Goal: Transaction & Acquisition: Purchase product/service

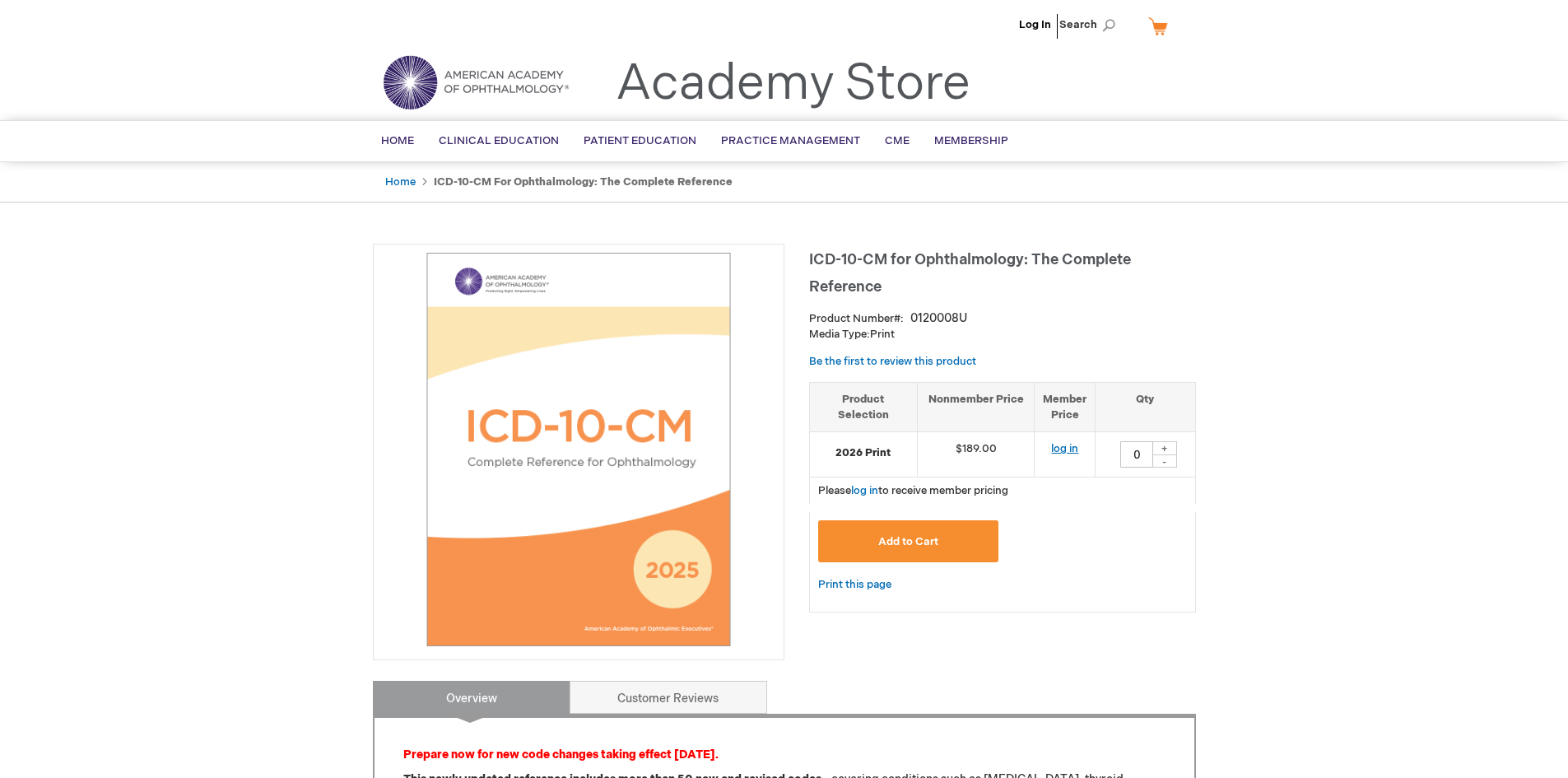
click at [1065, 448] on link "log in" at bounding box center [1065, 448] width 27 height 13
click at [948, 541] on button "Add to Cart" at bounding box center [908, 540] width 181 height 42
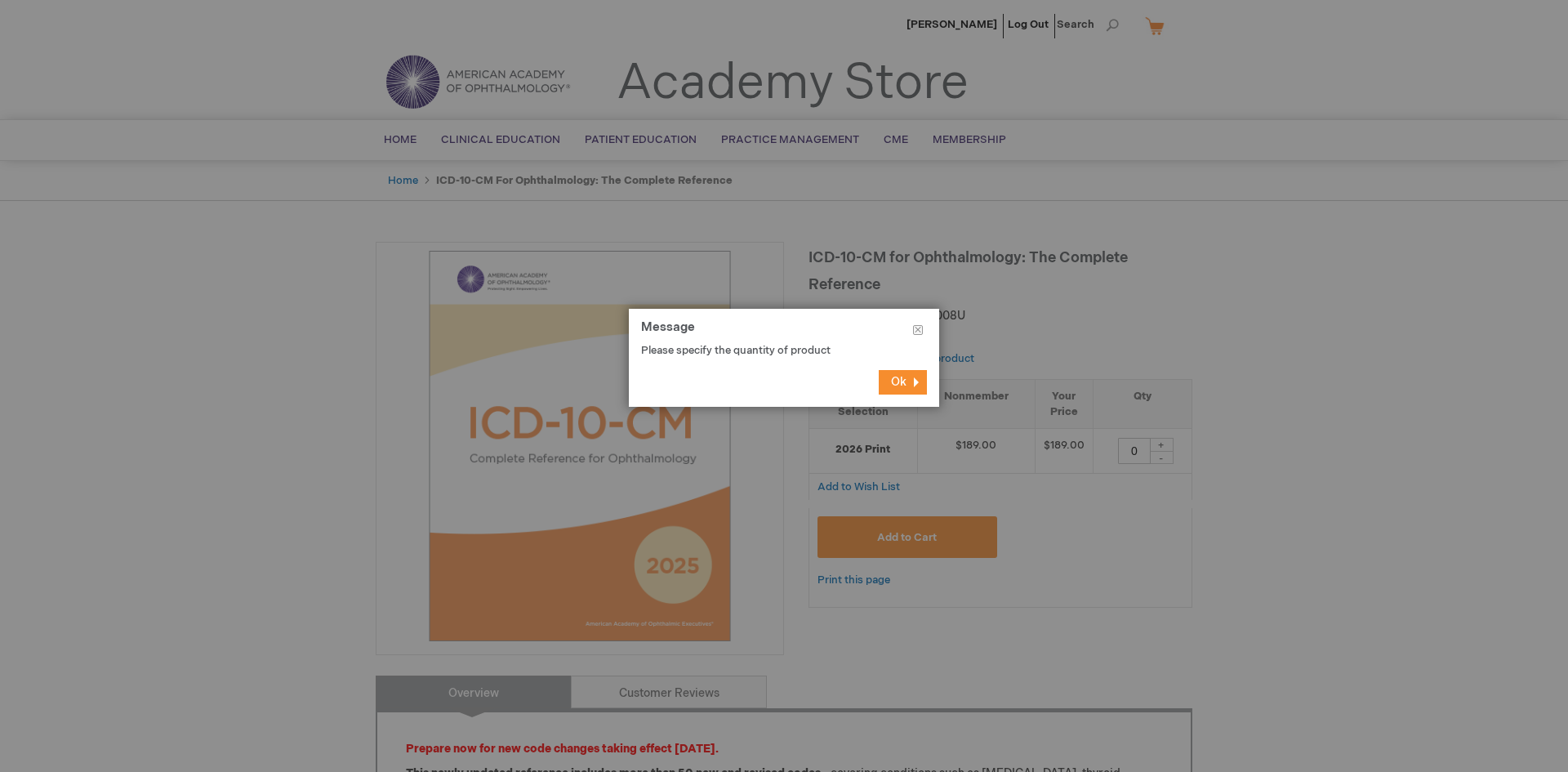
click at [894, 381] on span "Ok" at bounding box center [898, 381] width 16 height 14
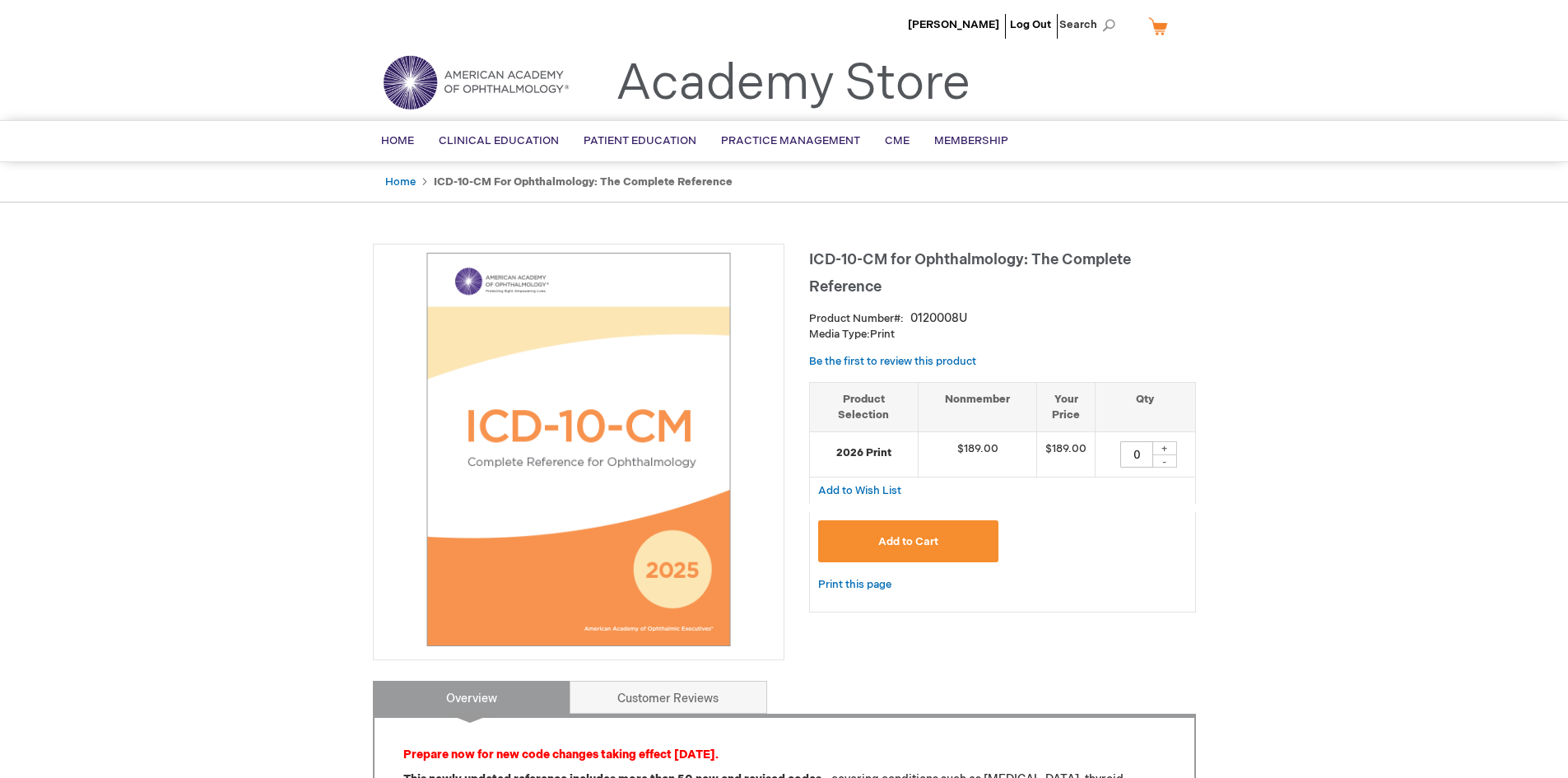
click at [1165, 449] on div "+" at bounding box center [1165, 447] width 25 height 14
type input "1"
click at [902, 539] on span "Add to Cart" at bounding box center [908, 541] width 60 height 13
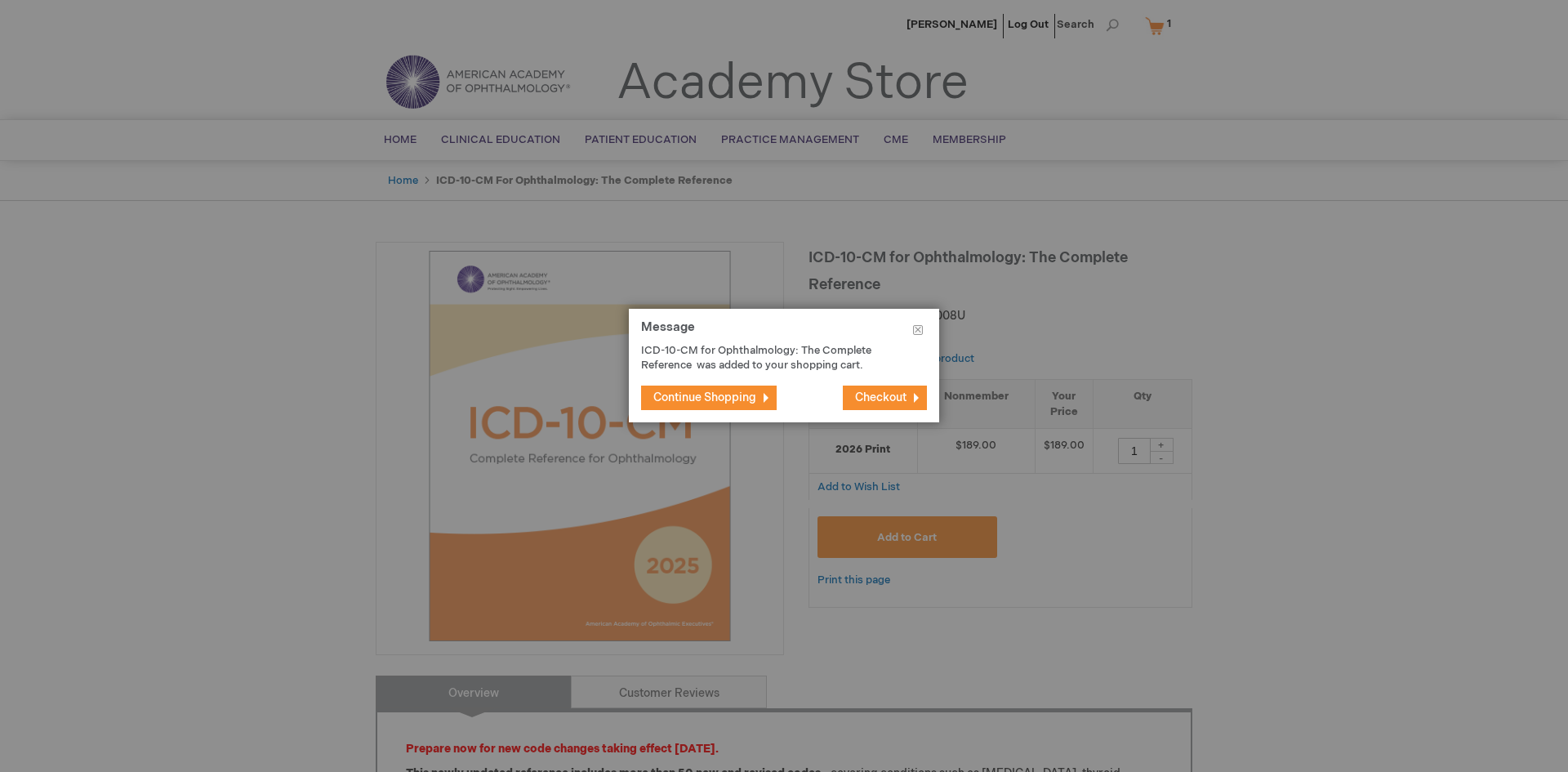
click at [878, 396] on span "Checkout" at bounding box center [881, 397] width 52 height 14
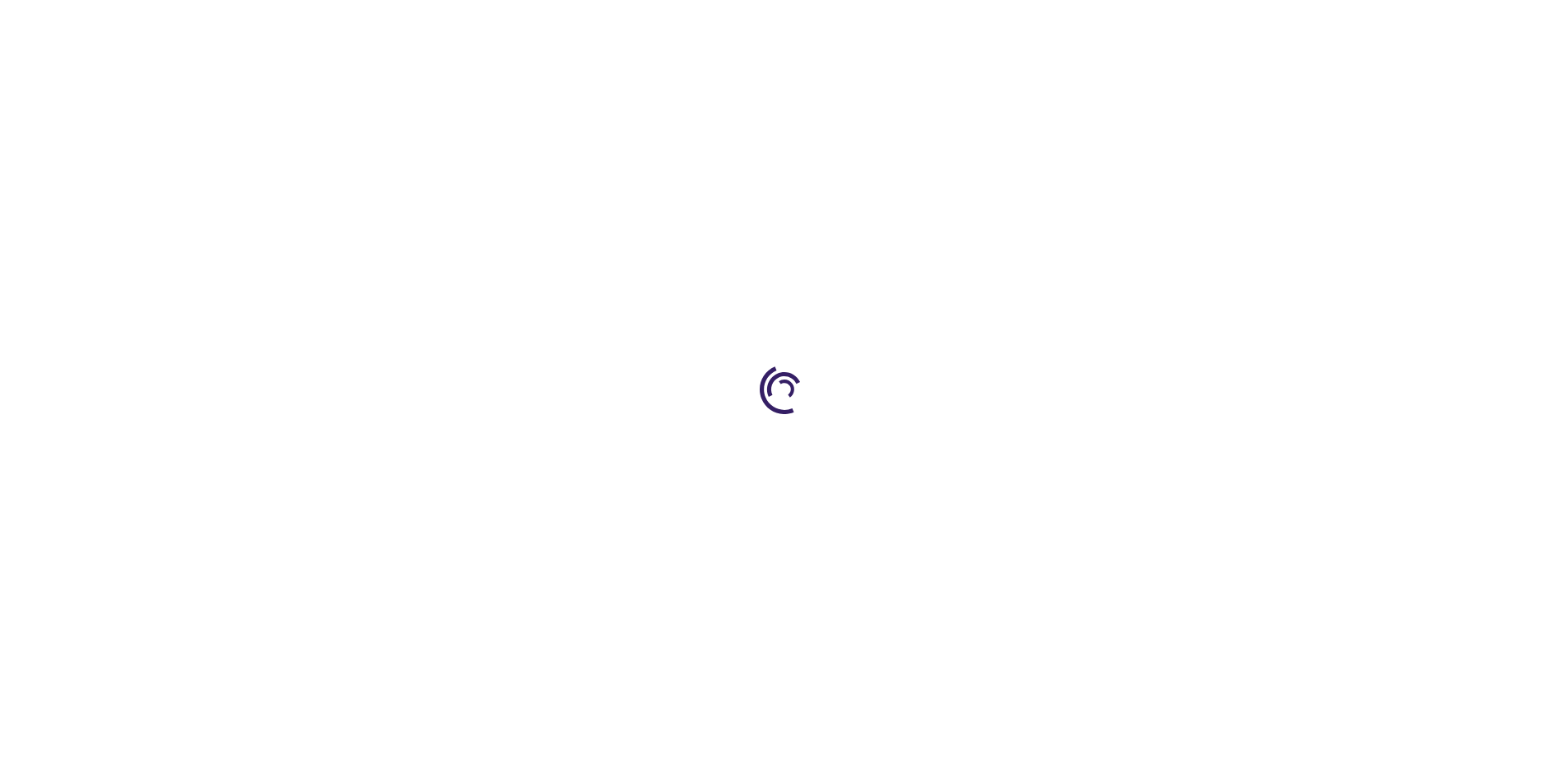
select select "US"
select select "18"
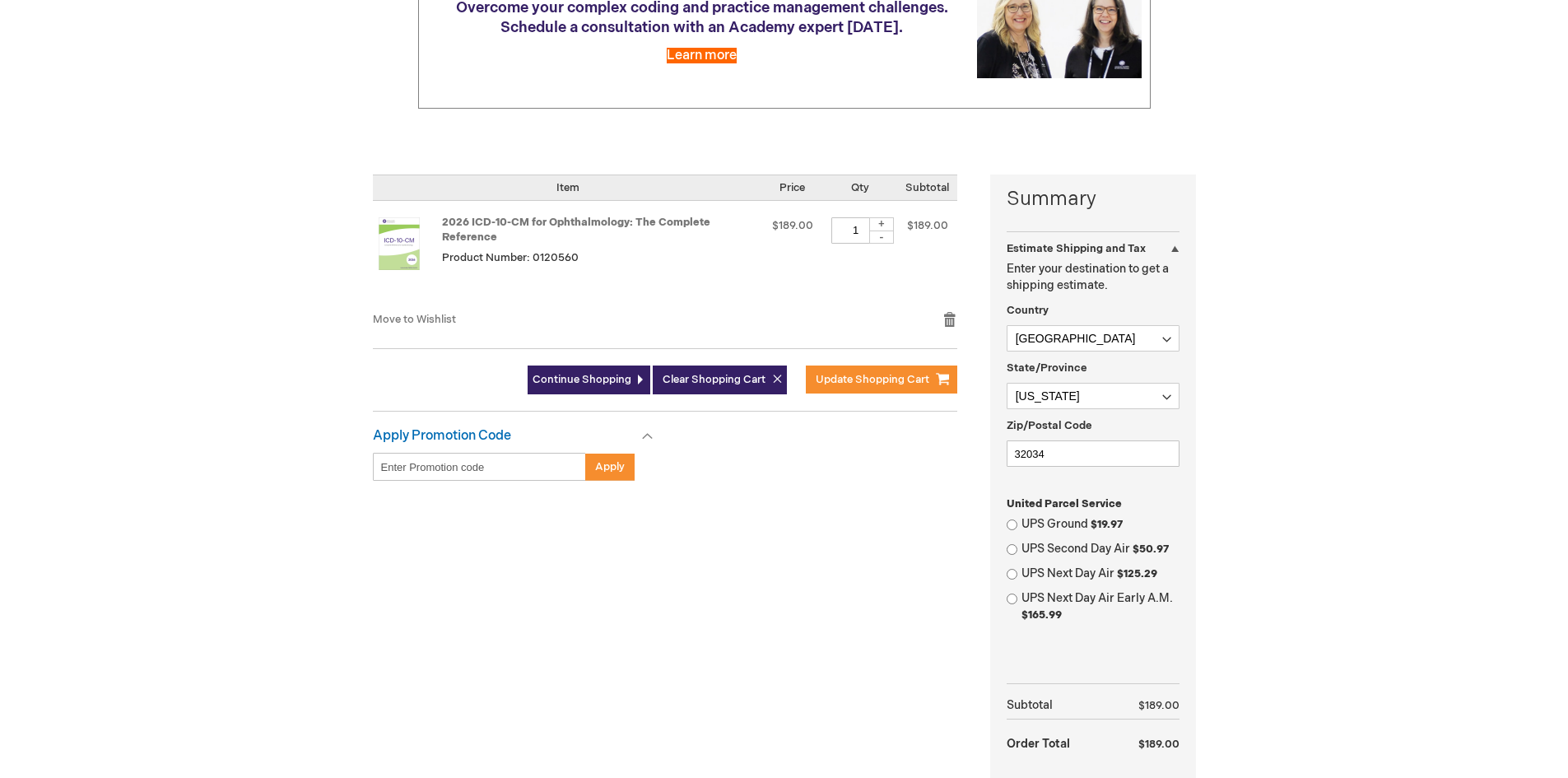
scroll to position [247, 0]
click at [1013, 523] on input "UPS Ground $19.97" at bounding box center [1013, 524] width 11 height 11
radio input "true"
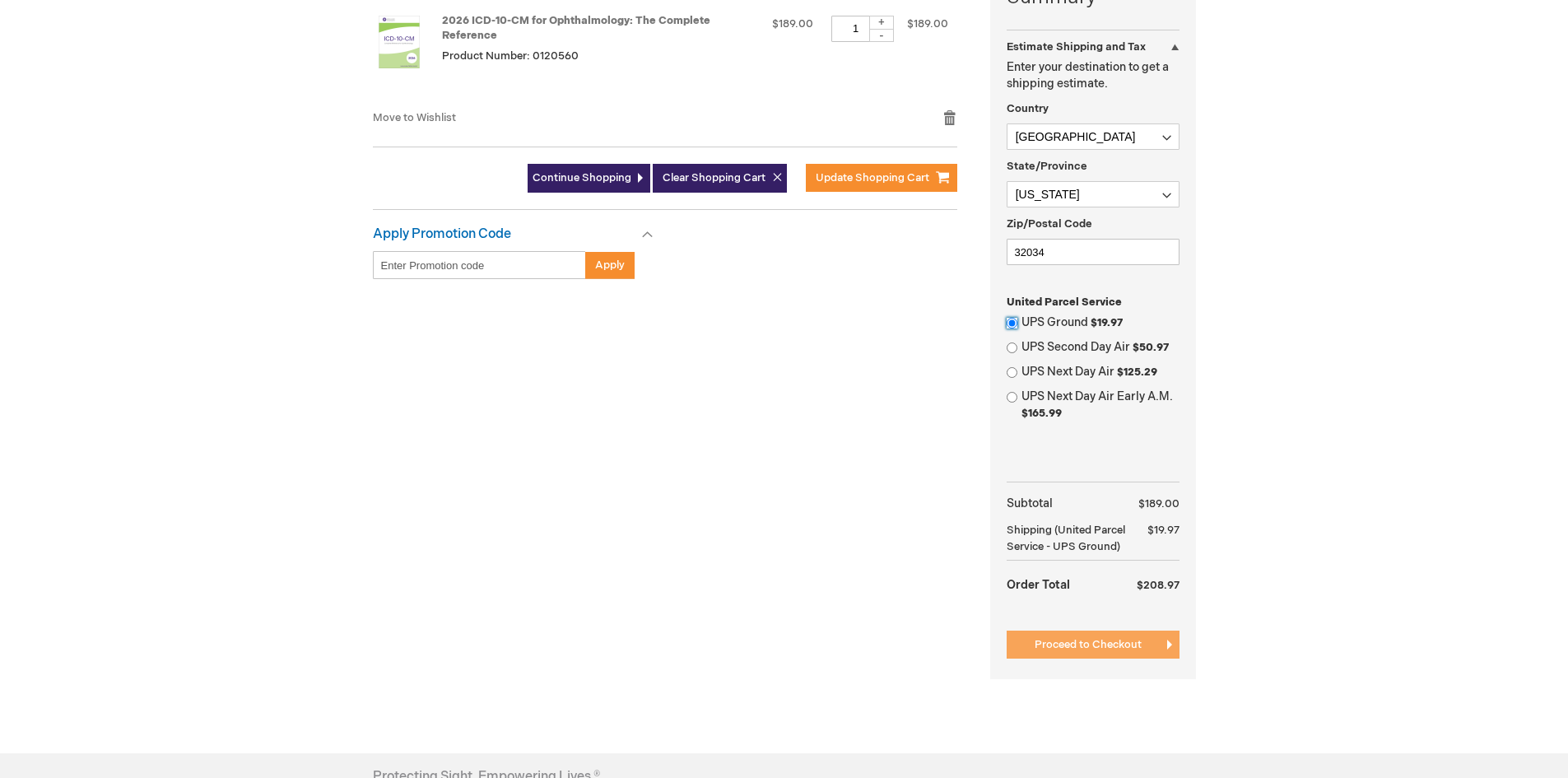
scroll to position [494, 0]
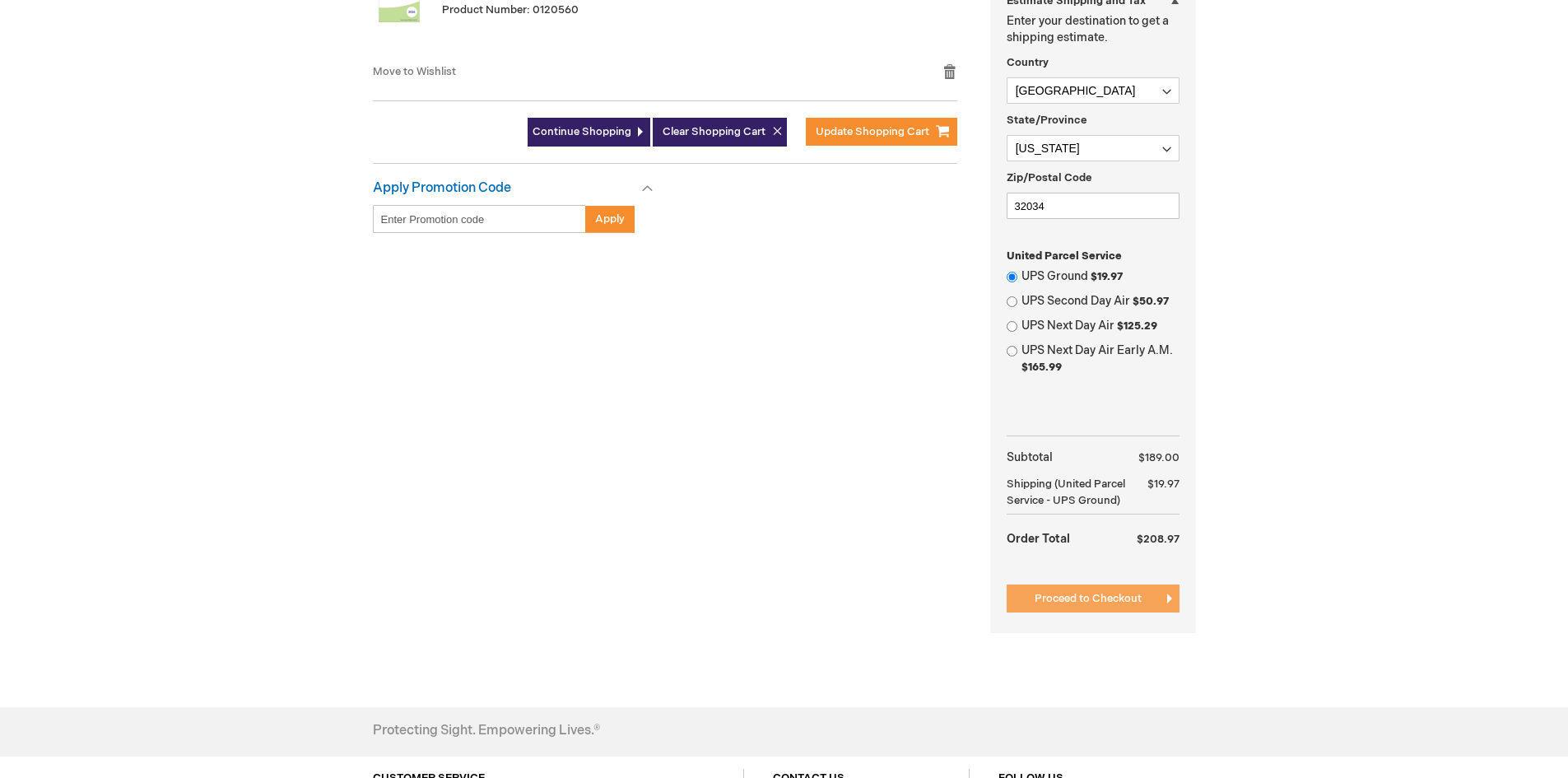
click at [1096, 604] on span "Proceed to Checkout" at bounding box center [1088, 598] width 107 height 13
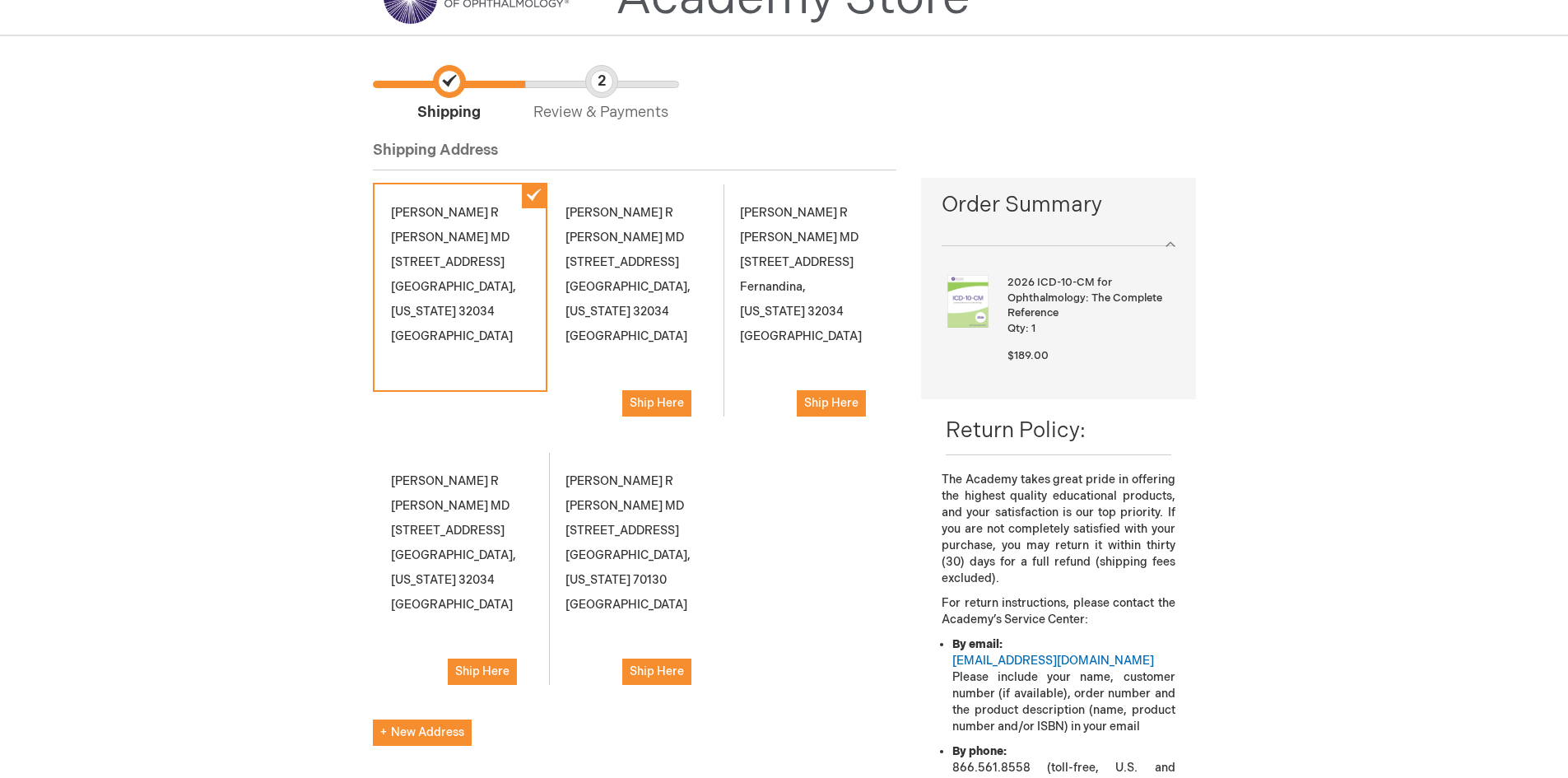
scroll to position [164, 0]
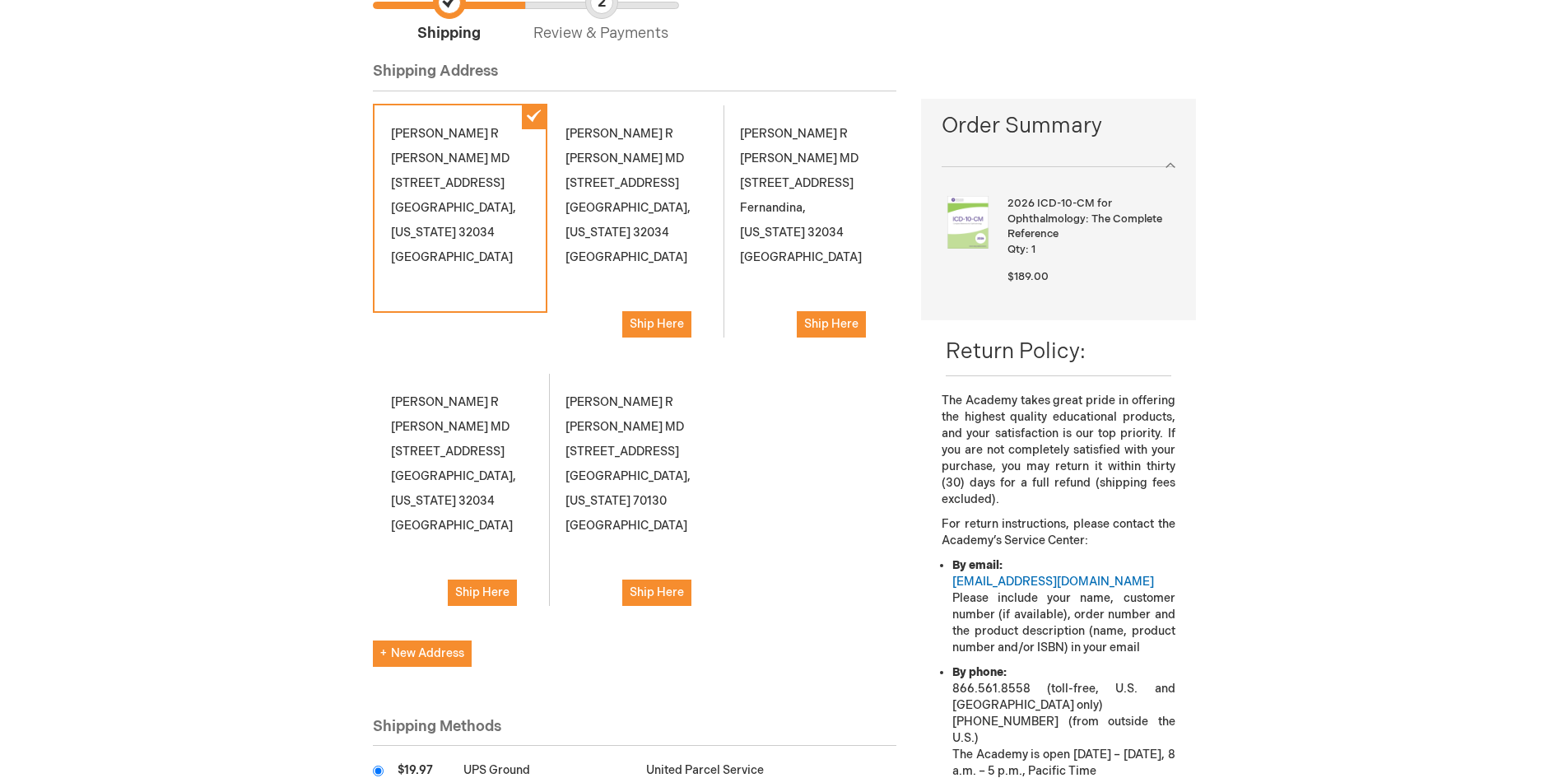
click at [449, 477] on div "[PERSON_NAME][GEOGRAPHIC_DATA][STREET_ADDRESS][US_STATE][GEOGRAPHIC_DATA] Ship …" at bounding box center [461, 498] width 175 height 252
click at [482, 599] on span "Ship Here" at bounding box center [482, 591] width 54 height 14
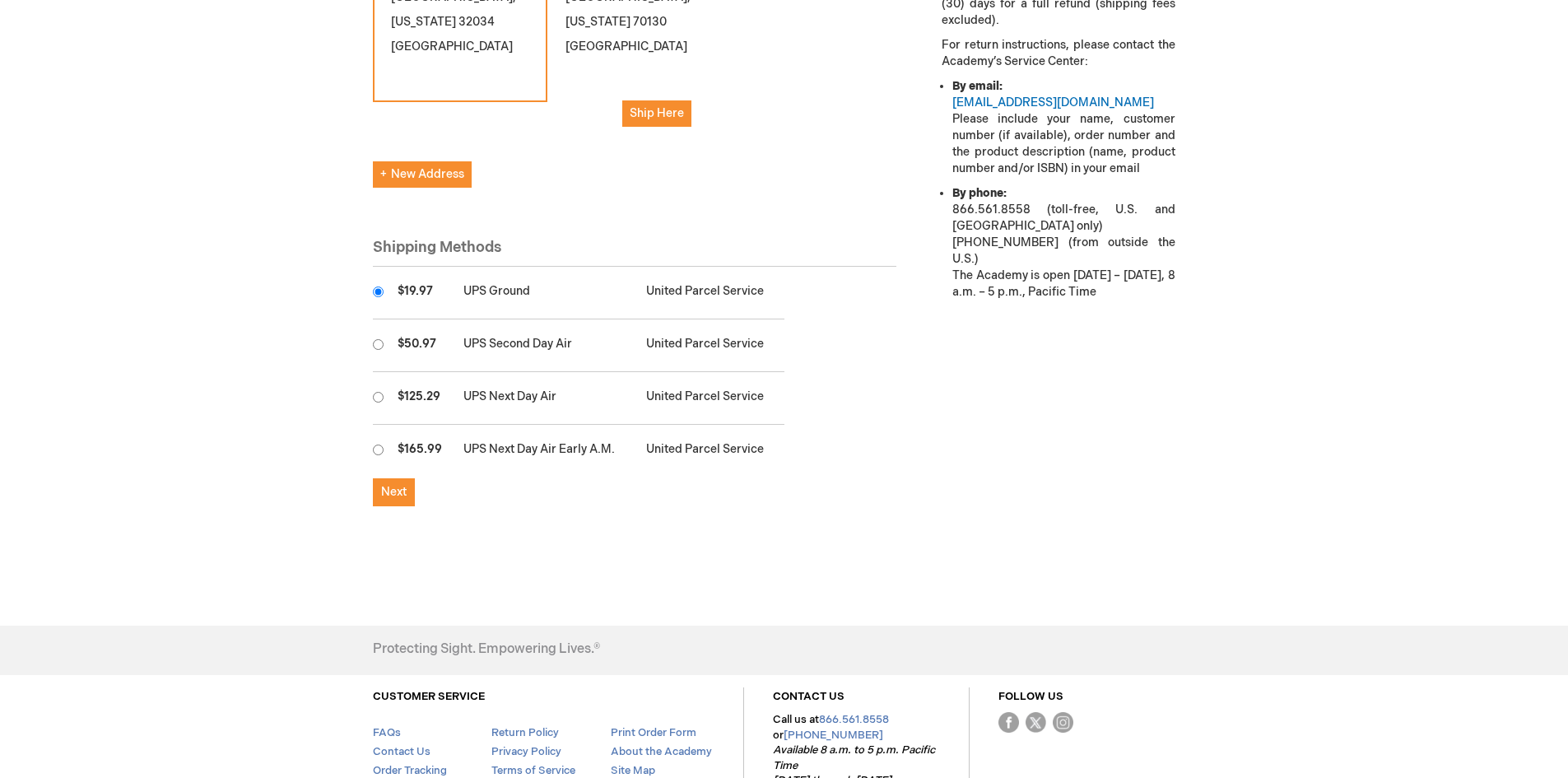
scroll to position [658, 0]
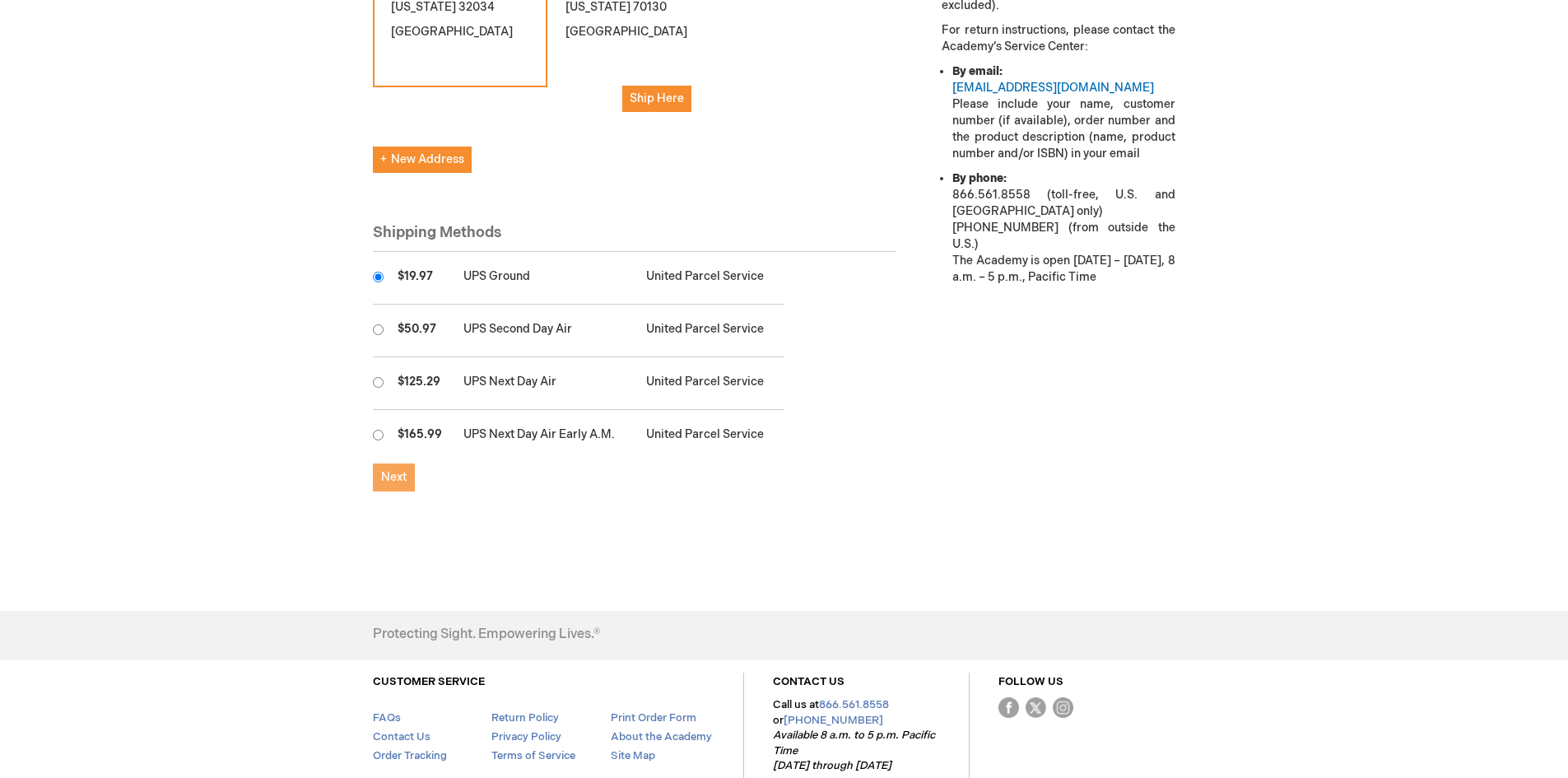
click at [403, 484] on span "Next" at bounding box center [393, 476] width 25 height 14
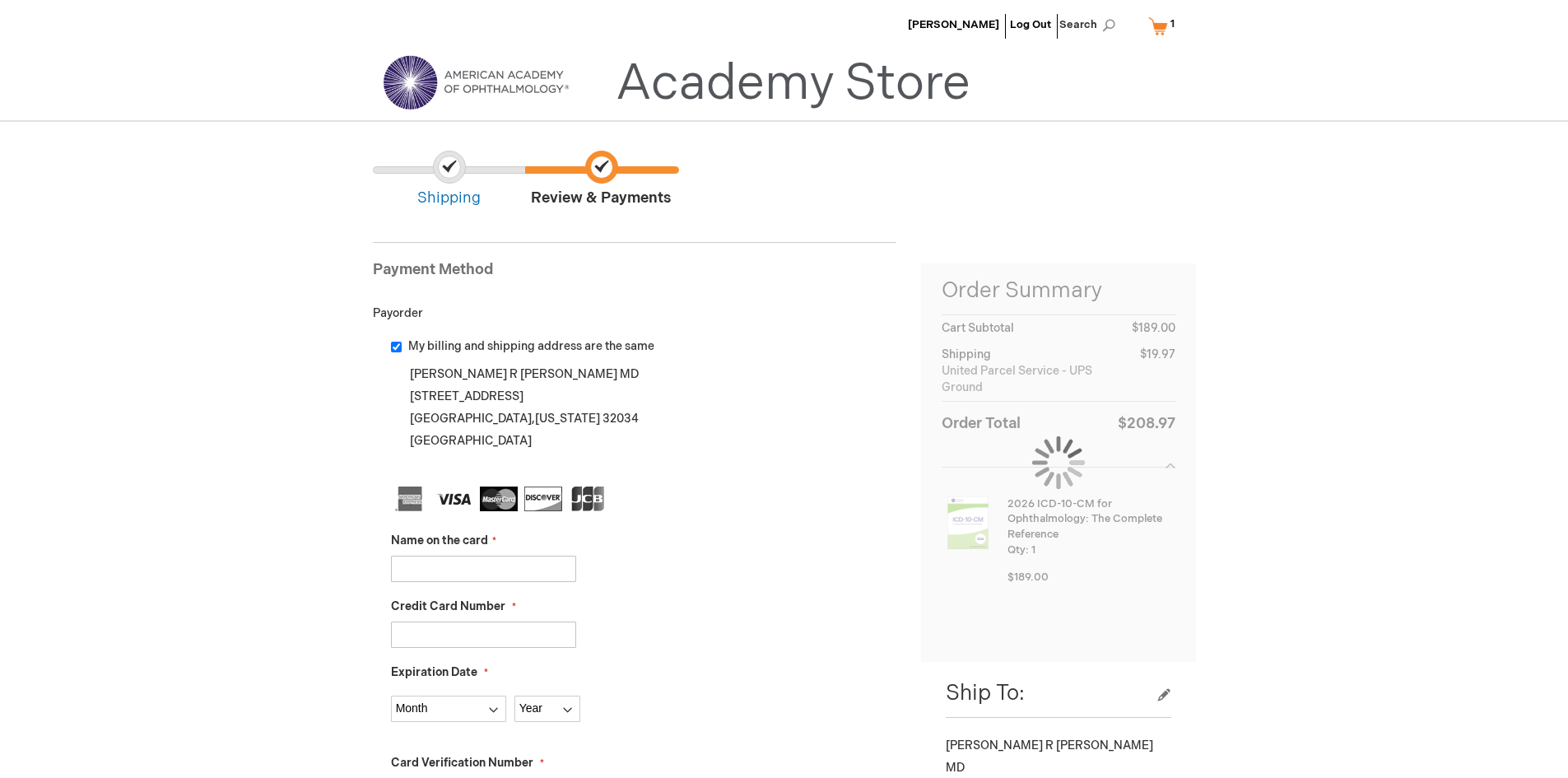
scroll to position [164, 0]
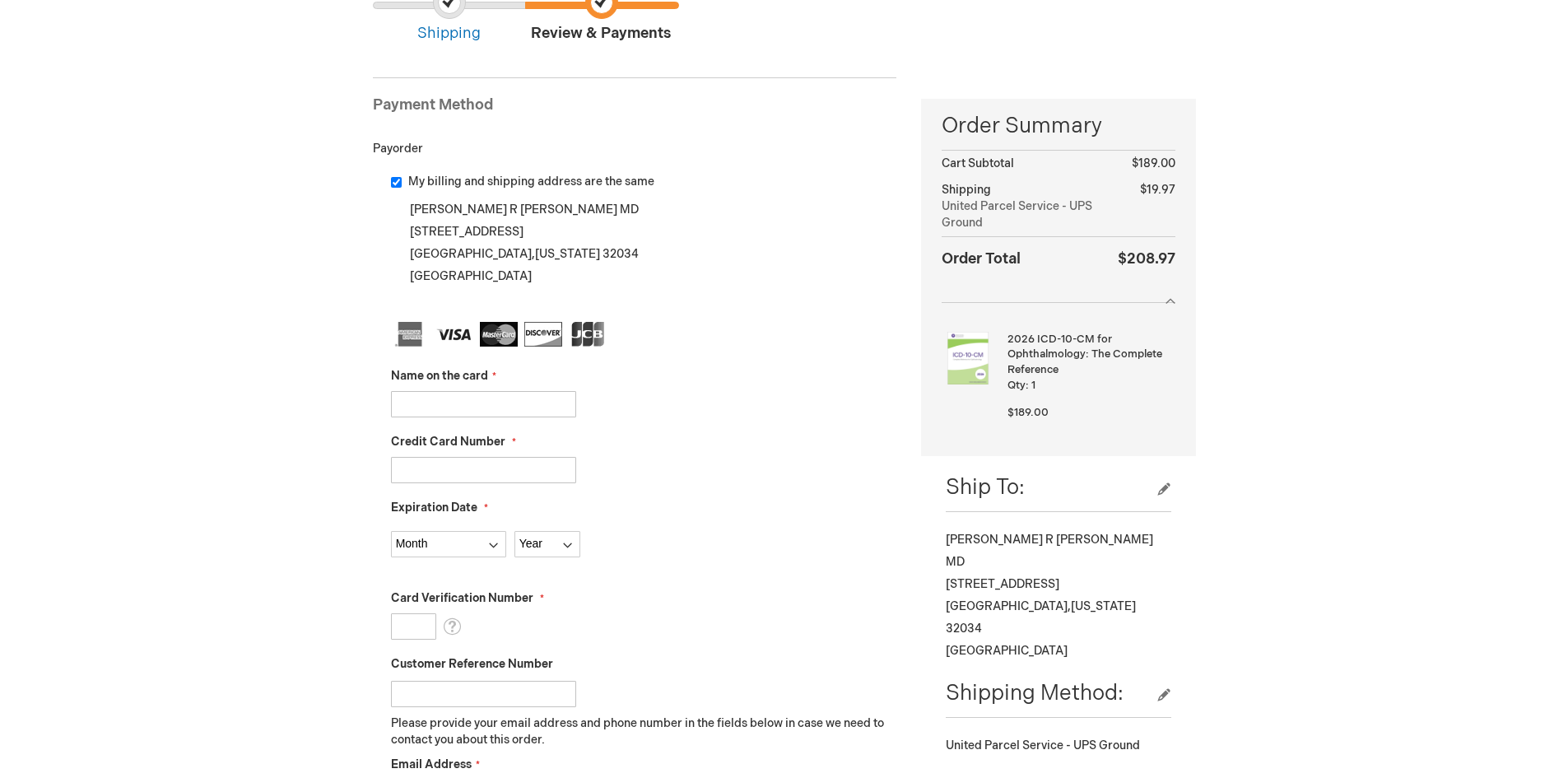
click at [475, 405] on input "Name on the card" at bounding box center [483, 404] width 185 height 26
type input "[PERSON_NAME]"
click at [463, 466] on input "Credit Card Number" at bounding box center [483, 470] width 185 height 26
type input "[CREDIT_CARD_NUMBER]"
click at [493, 543] on select "Month [DATE] - [DATE] - [DATE] - [DATE] - [DATE] - [DATE] - [DATE] - [DATE] - […" at bounding box center [449, 544] width 115 height 26
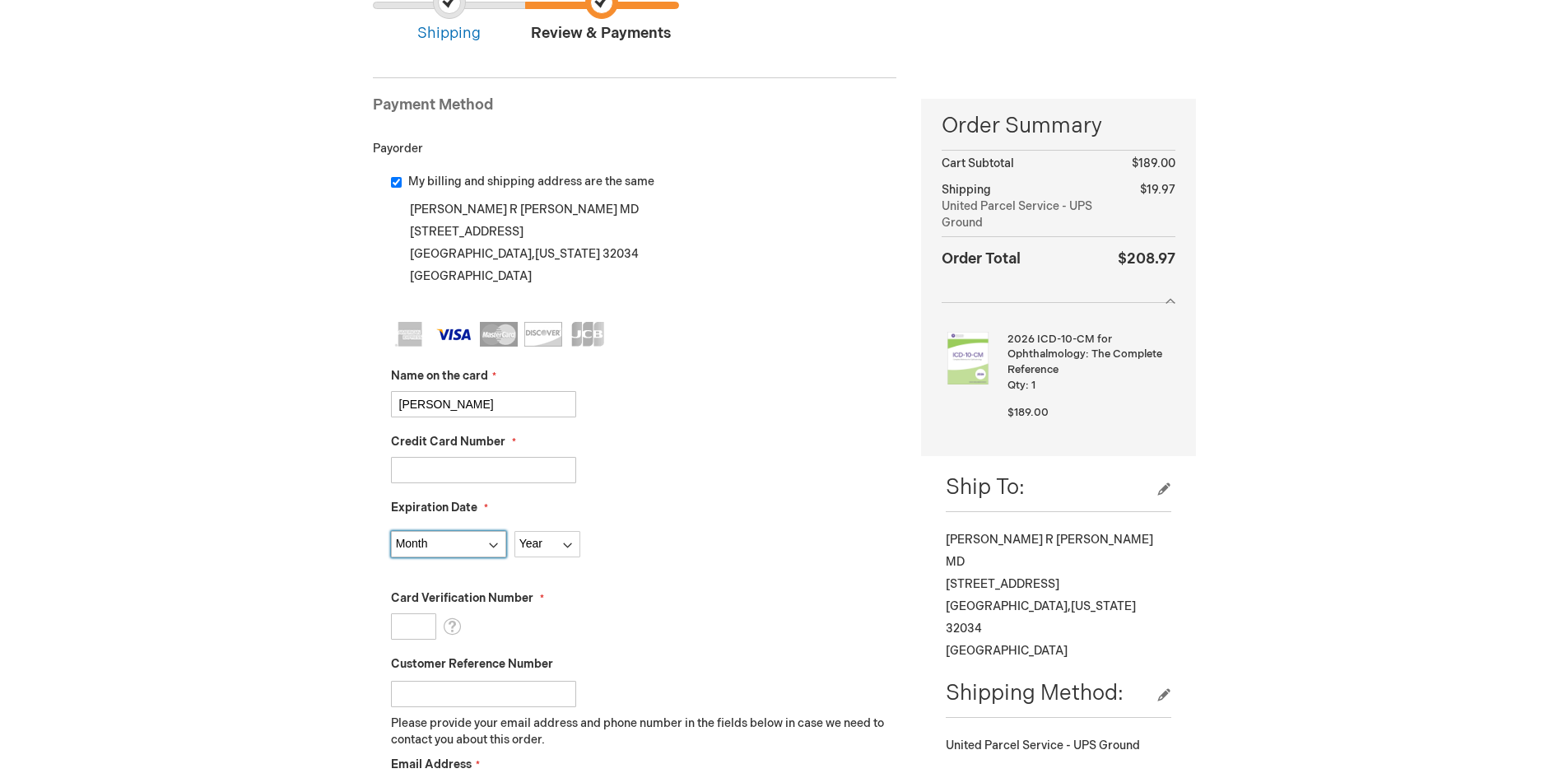
select select "8"
click at [391, 531] on select "Month [DATE] - [DATE] - [DATE] - [DATE] - [DATE] - [DATE] - [DATE] - [DATE] - […" at bounding box center [449, 544] width 115 height 26
click at [568, 544] on select "Year [DATE] 2026 2027 2028 2029 2030 2031 2032 2033 2034 2035" at bounding box center [547, 544] width 66 height 26
select select "2027"
click at [515, 531] on select "Year [DATE] 2026 2027 2028 2029 2030 2031 2032 2033 2034 2035" at bounding box center [547, 544] width 66 height 26
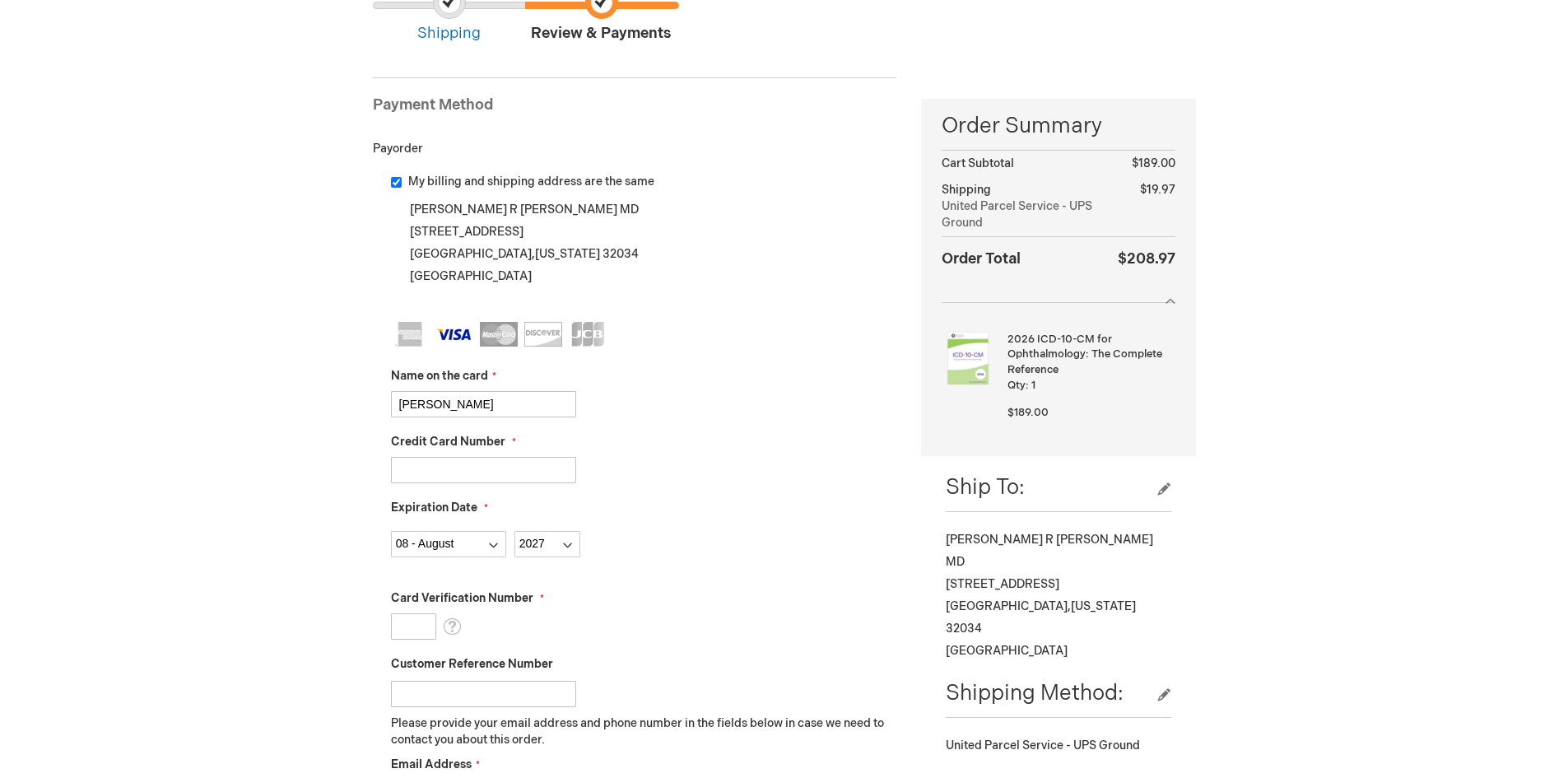
click at [424, 624] on input "Card Verification Number" at bounding box center [413, 626] width 46 height 26
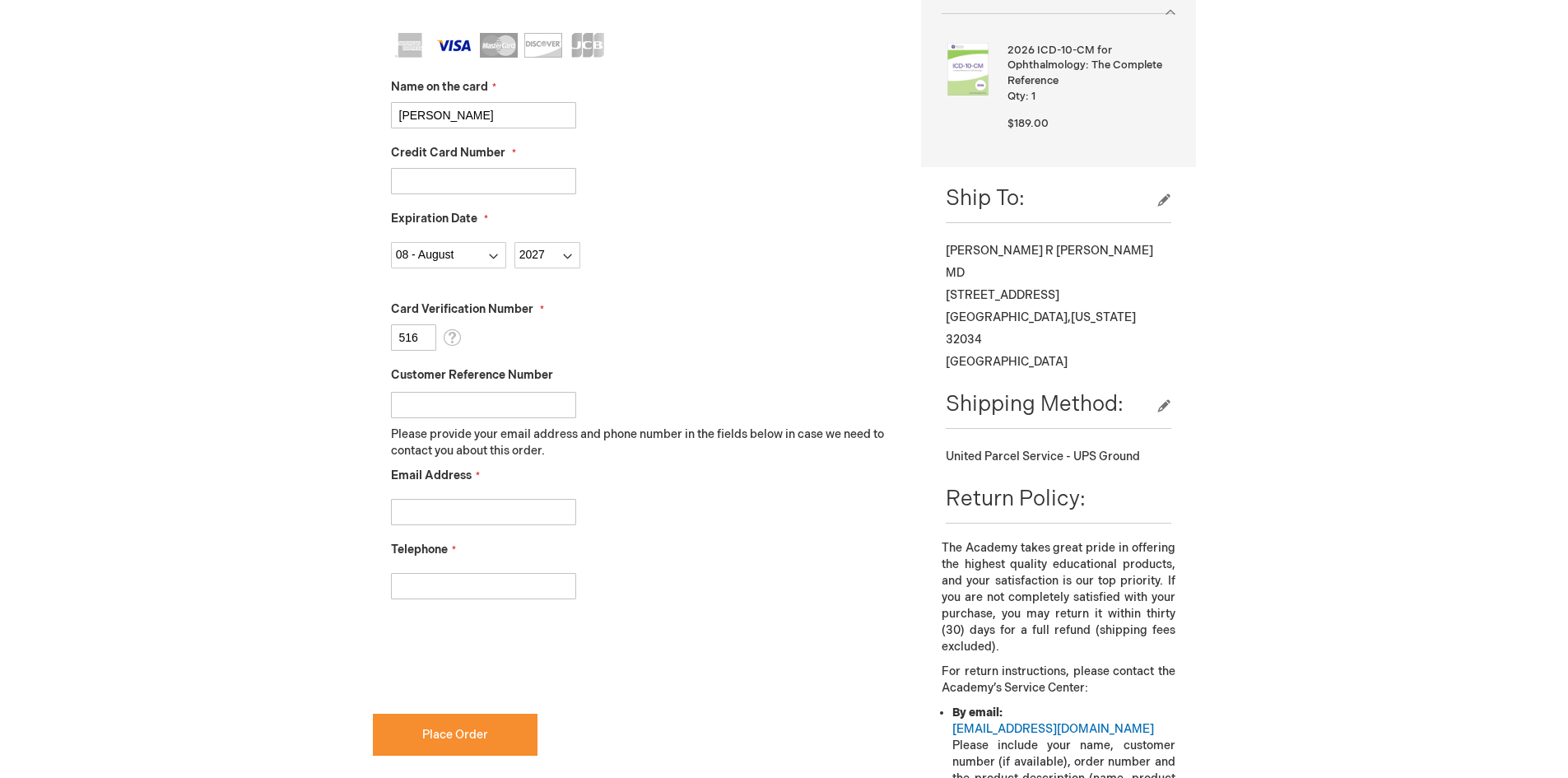
scroll to position [494, 0]
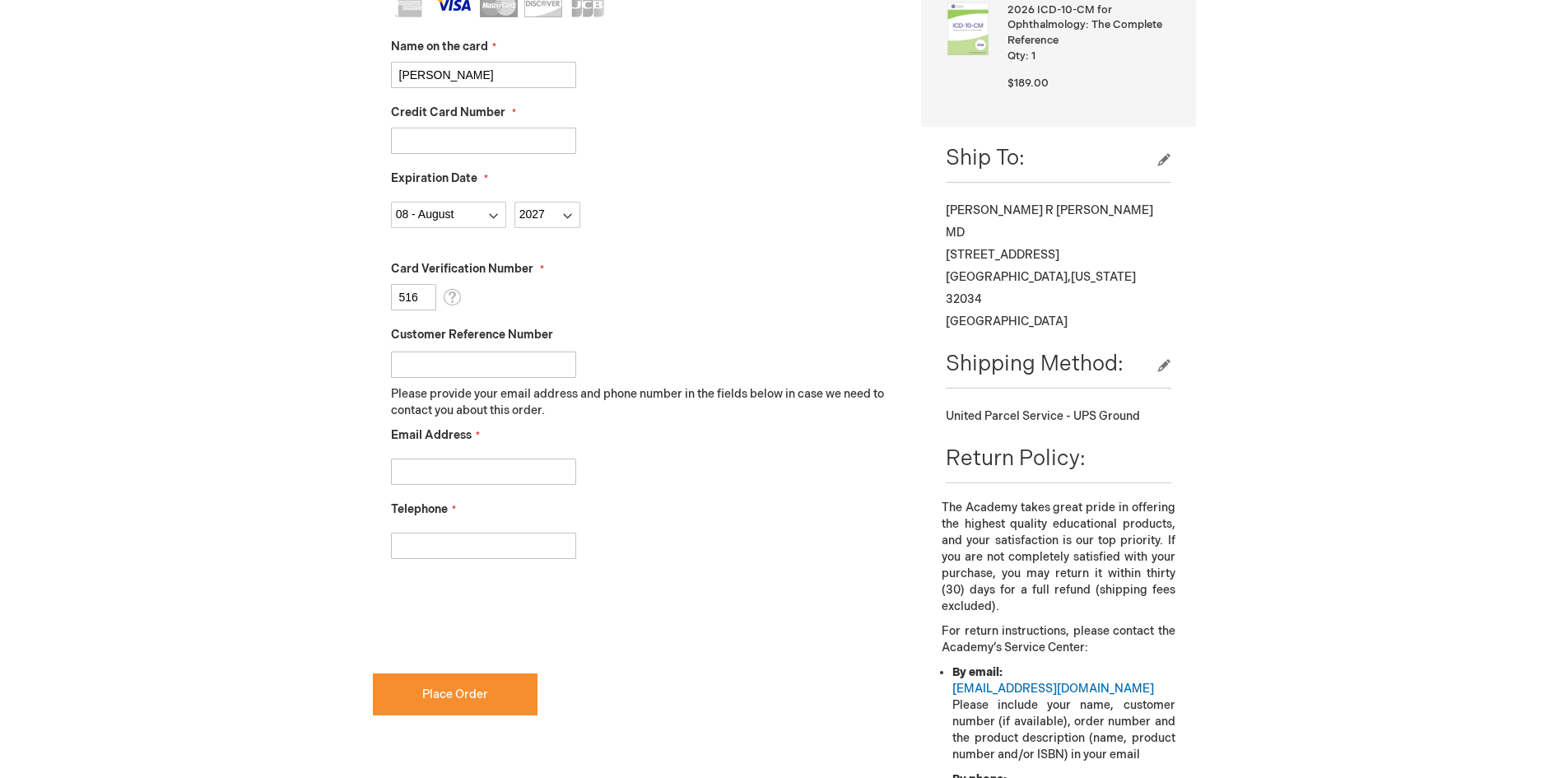
type input "516"
click at [440, 472] on input "Email Address" at bounding box center [483, 472] width 185 height 26
type input "[EMAIL_ADDRESS][DOMAIN_NAME]"
type input "9042615741"
checkbox input "true"
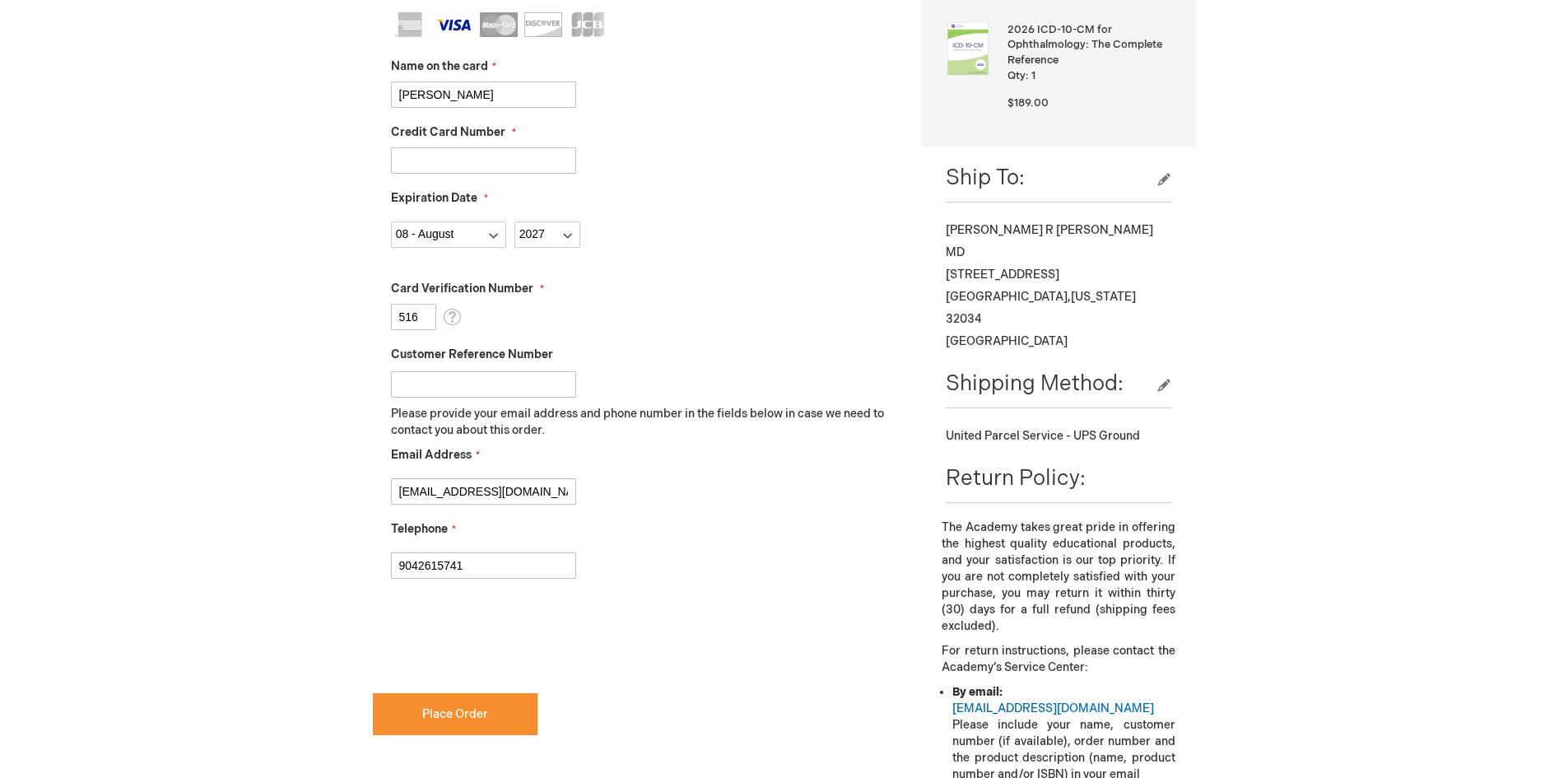
scroll to position [576, 0]
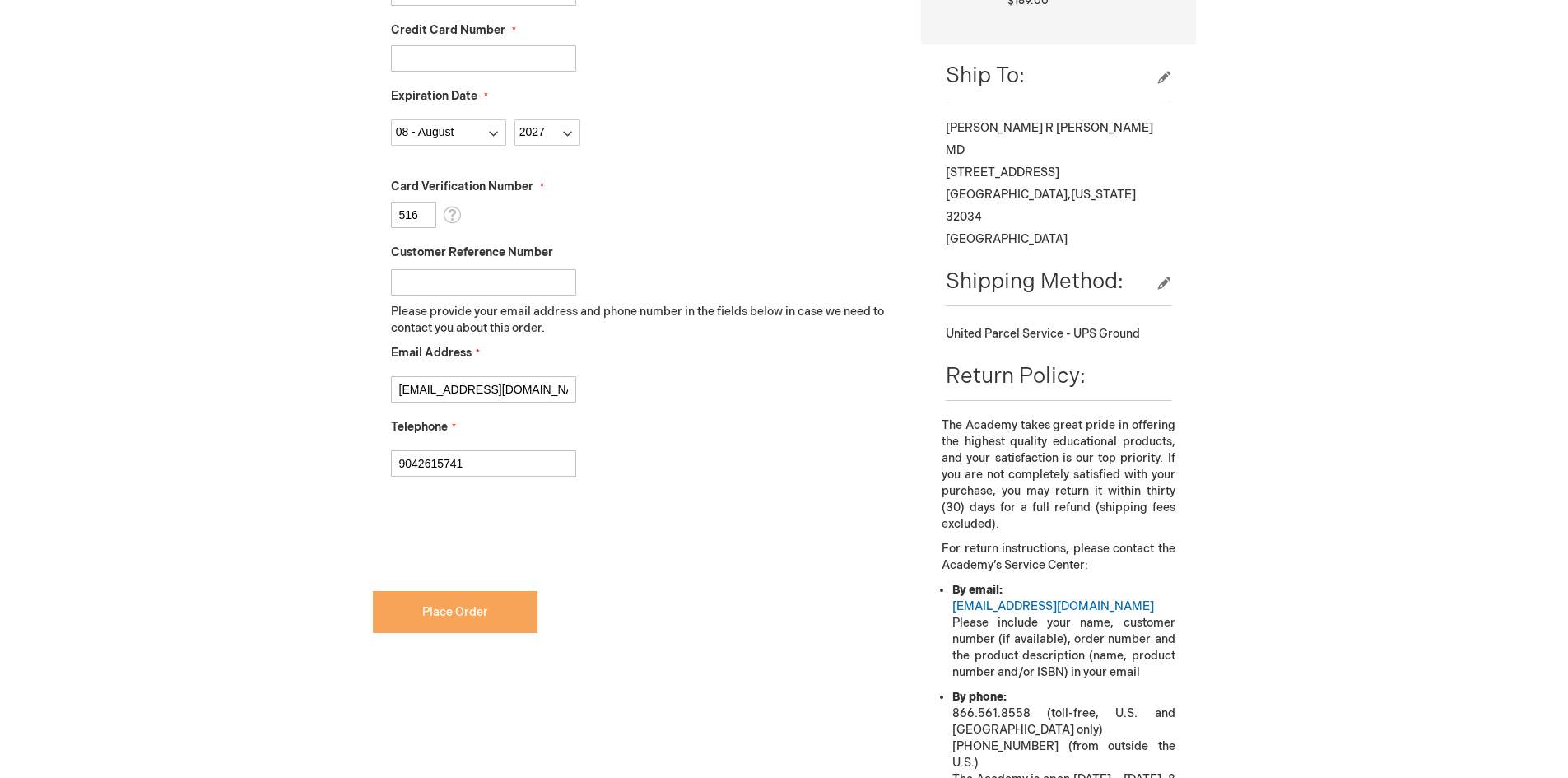
click at [460, 611] on span "Place Order" at bounding box center [455, 611] width 66 height 14
